Goal: Task Accomplishment & Management: Use online tool/utility

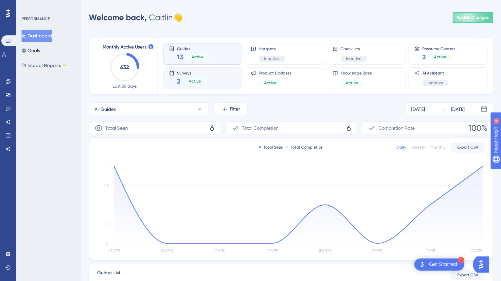
click at [201, 75] on span "Surveys" at bounding box center [191, 72] width 29 height 5
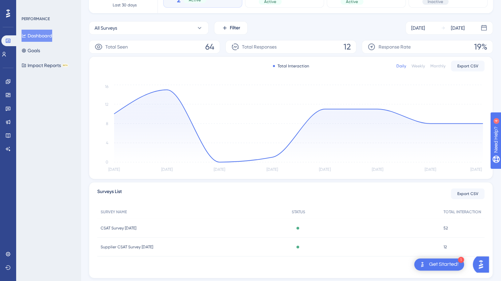
scroll to position [100, 0]
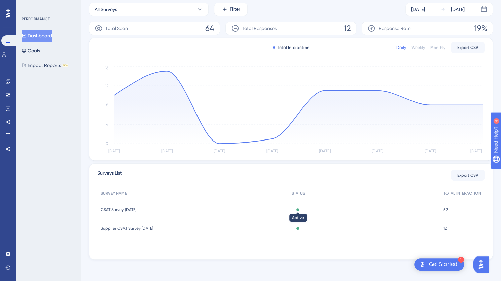
click at [299, 209] on div at bounding box center [298, 209] width 3 height 3
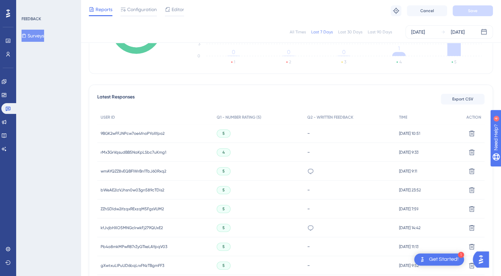
scroll to position [149, 0]
click at [8, 55] on icon at bounding box center [8, 54] width 4 height 5
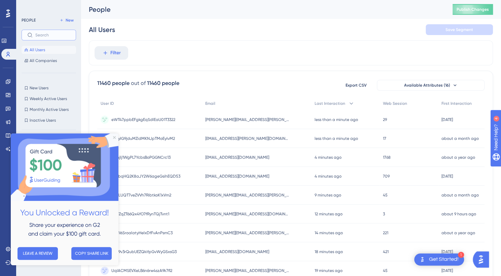
click at [47, 36] on input "text" at bounding box center [52, 35] width 35 height 5
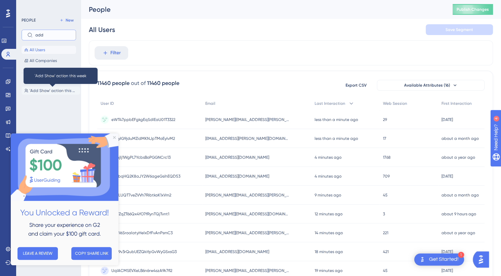
type input "add"
click at [46, 93] on button "'Add Show' action this week 'Add Show' action this week" at bounding box center [51, 91] width 59 height 8
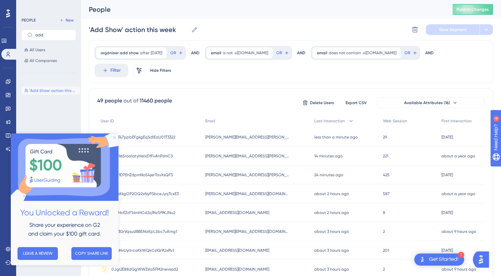
click at [114, 137] on icon "Close Preview" at bounding box center [114, 137] width 3 height 3
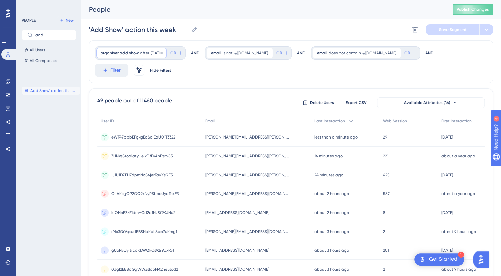
click at [132, 51] on span "organiser add show" at bounding box center [120, 52] width 38 height 5
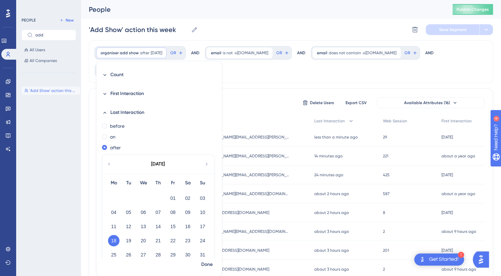
click at [204, 165] on icon at bounding box center [206, 164] width 5 height 6
click at [141, 241] on button "24" at bounding box center [143, 240] width 11 height 11
click at [202, 265] on span "Done" at bounding box center [206, 264] width 11 height 8
